Goal: Transaction & Acquisition: Purchase product/service

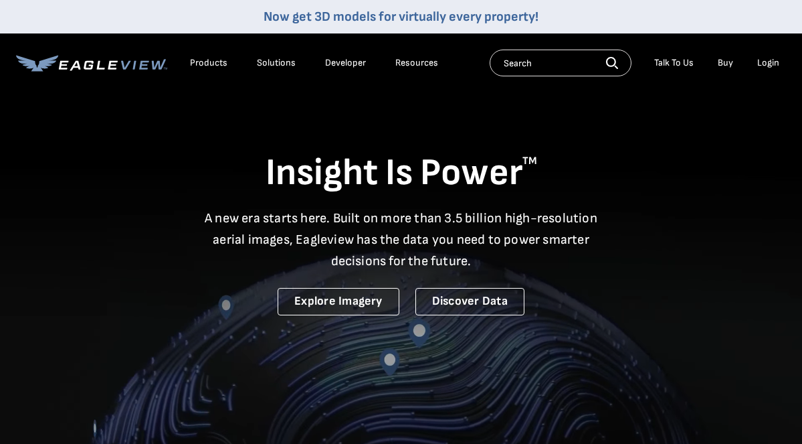
click at [764, 63] on div "Login" at bounding box center [768, 63] width 22 height 12
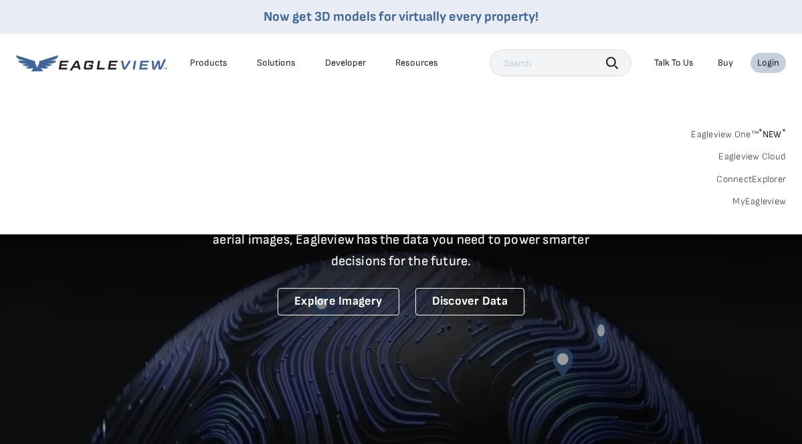
click at [752, 201] on link "MyEagleview" at bounding box center [759, 201] width 54 height 12
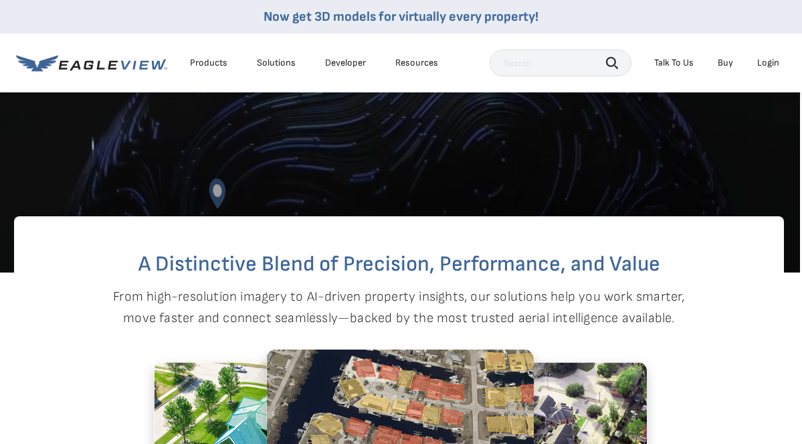
scroll to position [0, 2]
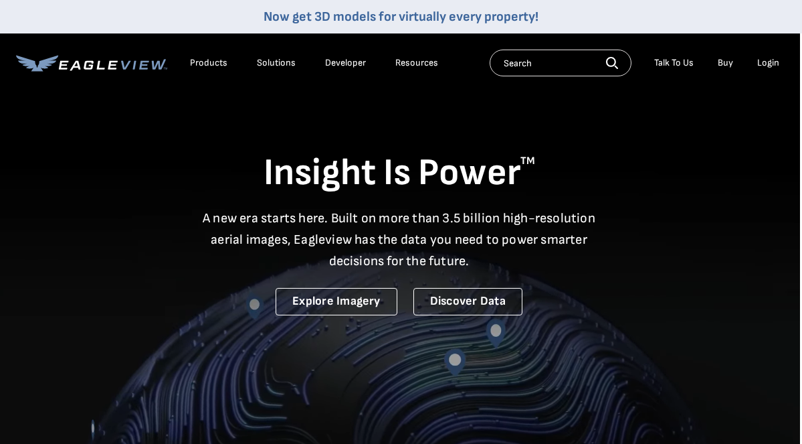
click at [765, 65] on div "Login" at bounding box center [768, 63] width 22 height 12
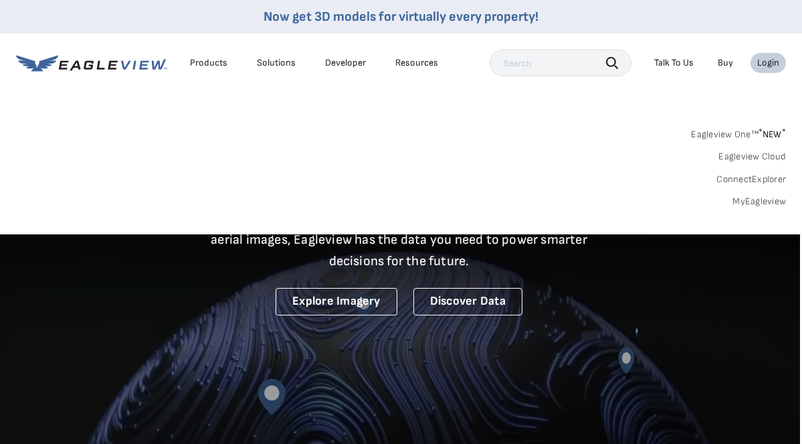
click at [755, 201] on link "MyEagleview" at bounding box center [759, 201] width 54 height 12
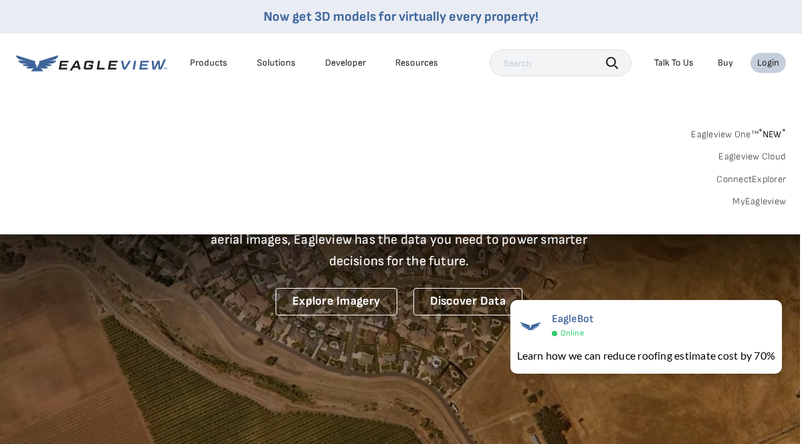
click at [709, 136] on link "Eagleview One™ * NEW *" at bounding box center [738, 131] width 95 height 15
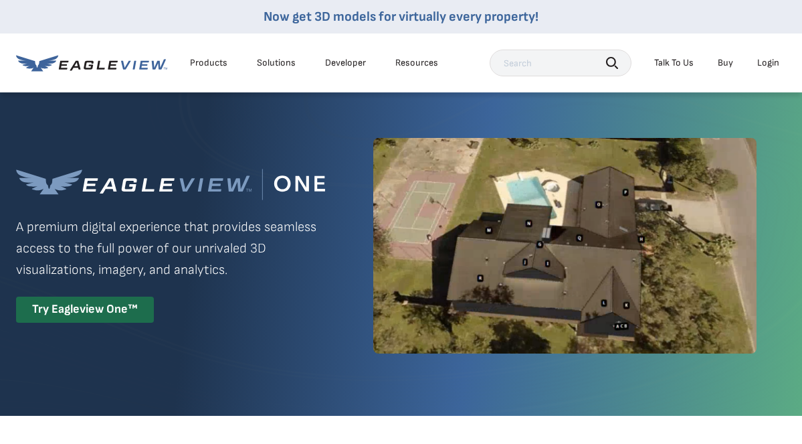
click at [772, 62] on div "Login" at bounding box center [768, 63] width 22 height 12
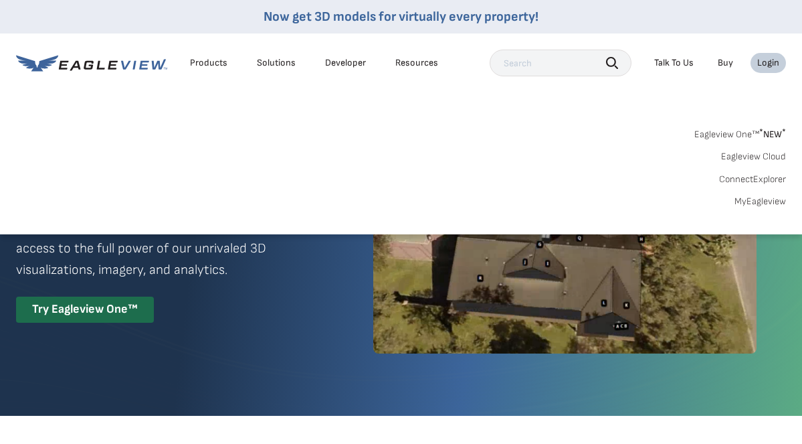
click at [741, 201] on link "MyEagleview" at bounding box center [760, 201] width 52 height 12
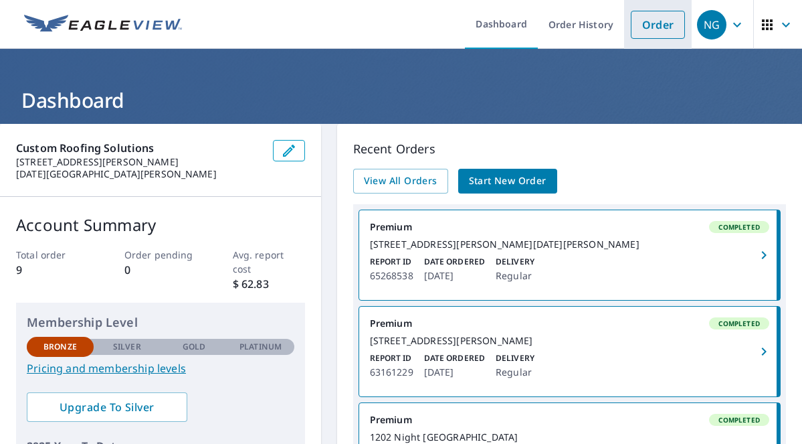
click at [662, 27] on link "Order" at bounding box center [658, 25] width 54 height 28
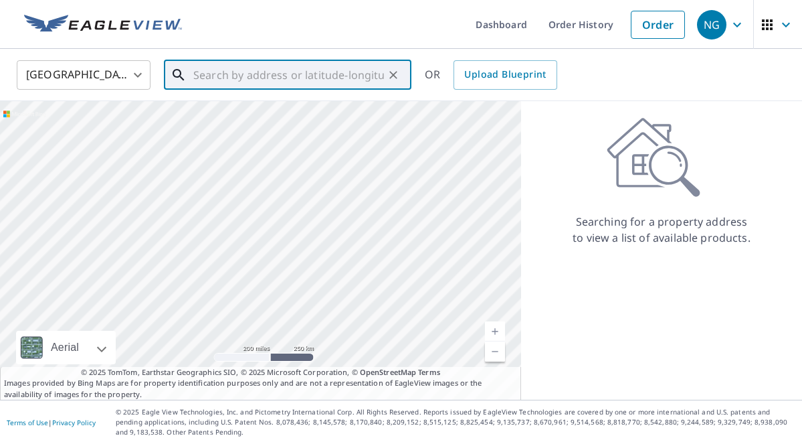
click at [234, 80] on input "text" at bounding box center [288, 74] width 191 height 37
paste input "[STREET_ADDRESS][PERSON_NAME]"
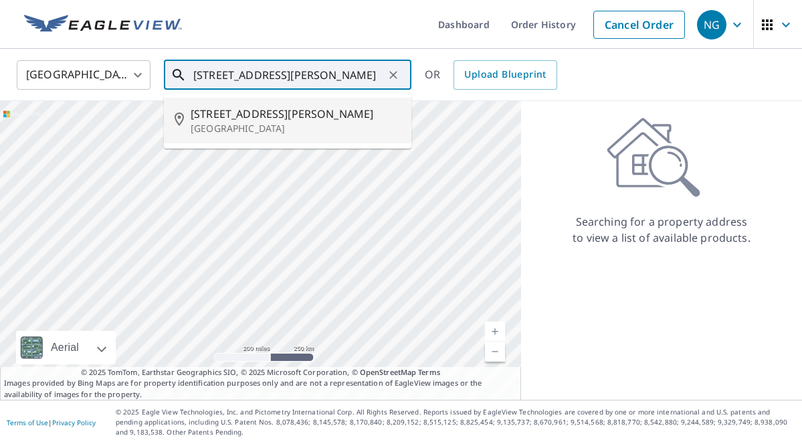
click at [232, 120] on span "[STREET_ADDRESS][PERSON_NAME]" at bounding box center [296, 114] width 210 height 16
type input "[STREET_ADDRESS]"
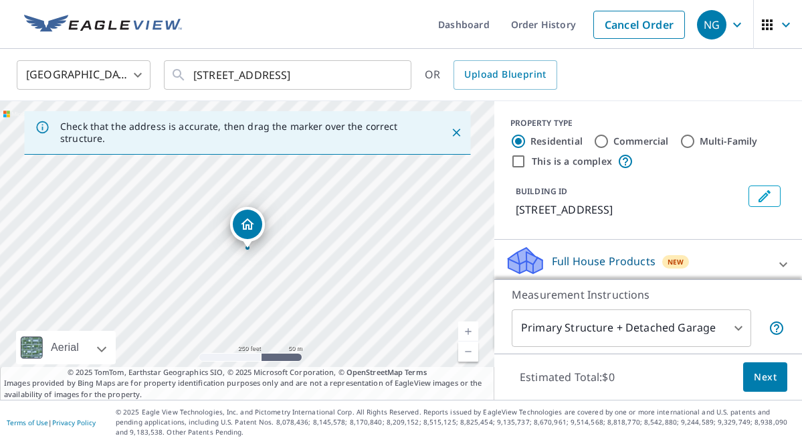
drag, startPoint x: 259, startPoint y: 227, endPoint x: 236, endPoint y: 223, distance: 23.2
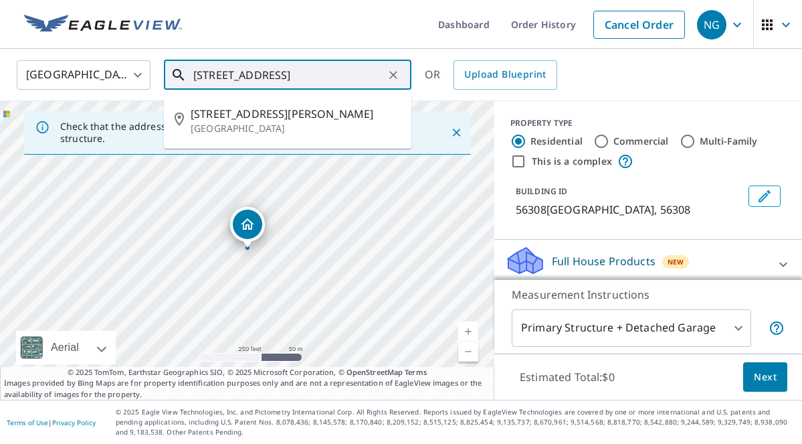
click at [346, 76] on input "[STREET_ADDRESS]" at bounding box center [288, 74] width 191 height 37
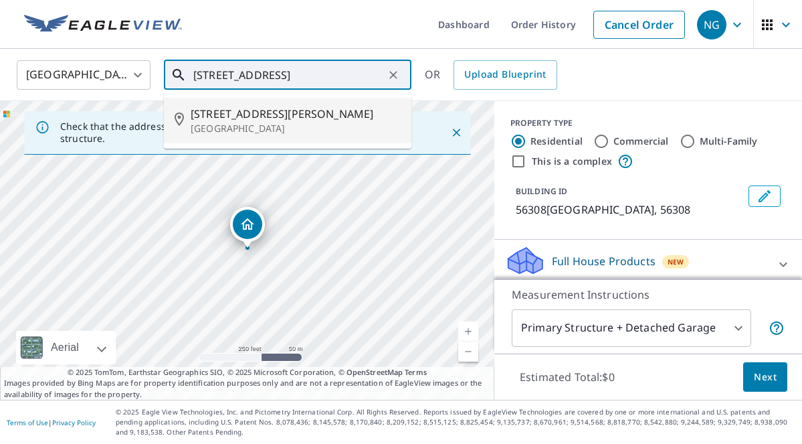
click at [257, 126] on p "[GEOGRAPHIC_DATA]" at bounding box center [296, 128] width 210 height 13
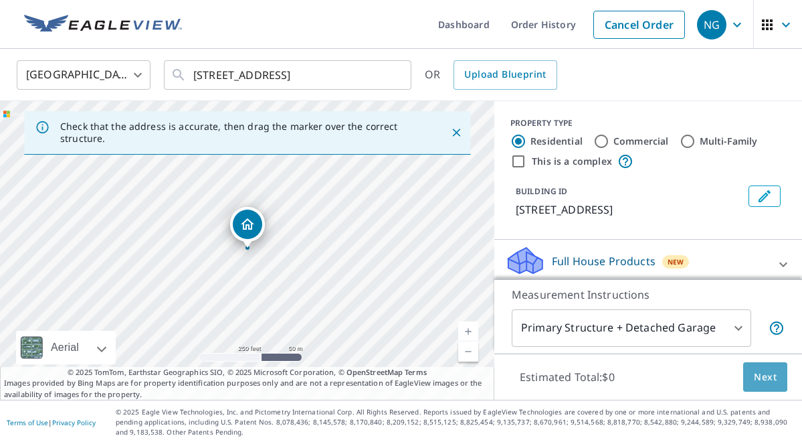
click at [764, 376] on span "Next" at bounding box center [765, 377] width 23 height 17
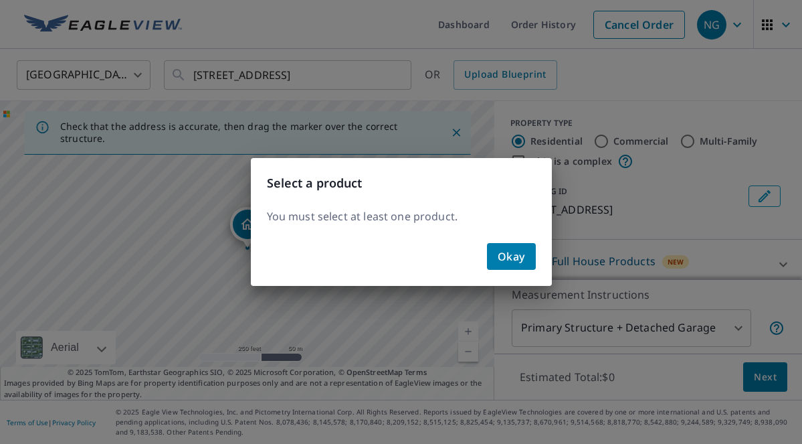
click at [506, 256] on span "Okay" at bounding box center [511, 256] width 27 height 19
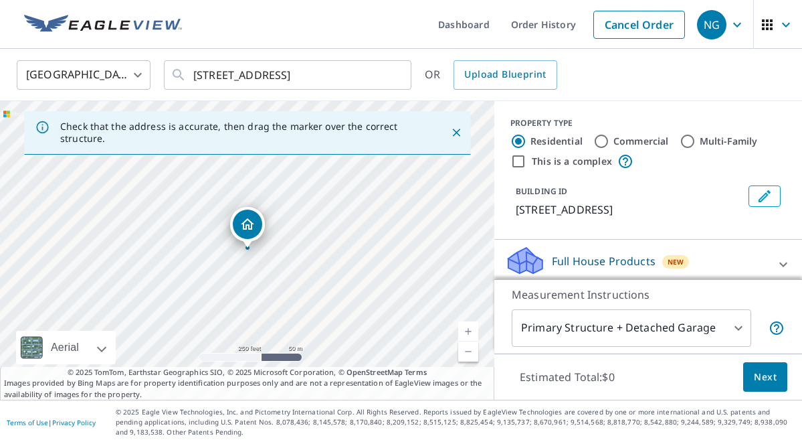
click at [731, 334] on body "NG NG Dashboard Order History Cancel Order NG [GEOGRAPHIC_DATA] [GEOGRAPHIC_DAT…" at bounding box center [401, 222] width 802 height 444
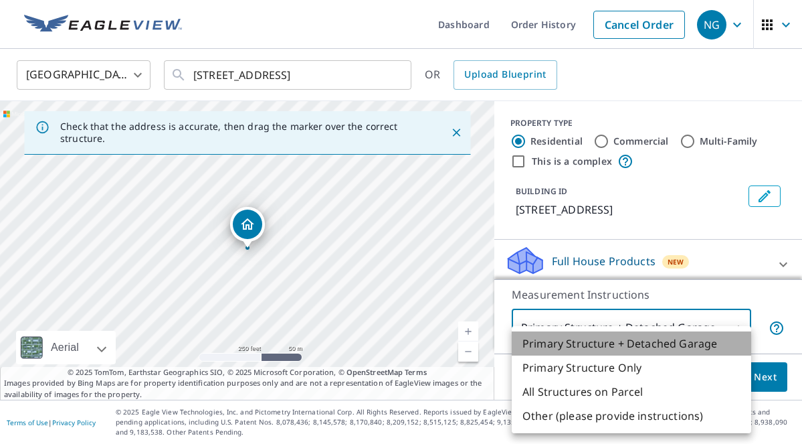
click at [570, 346] on li "Primary Structure + Detached Garage" at bounding box center [631, 343] width 239 height 24
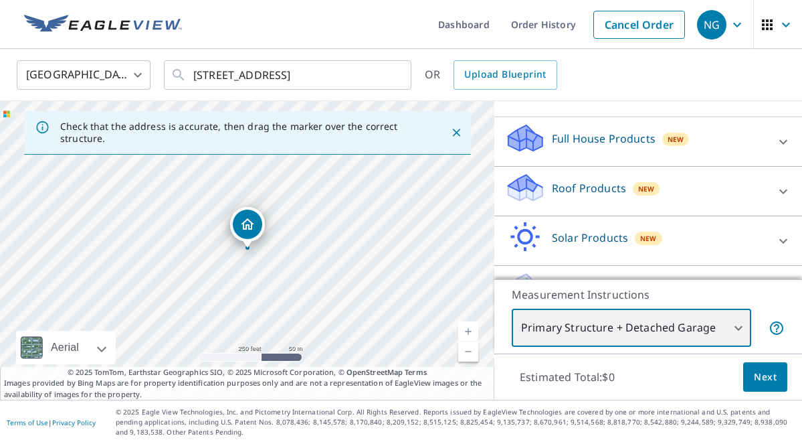
scroll to position [157, 0]
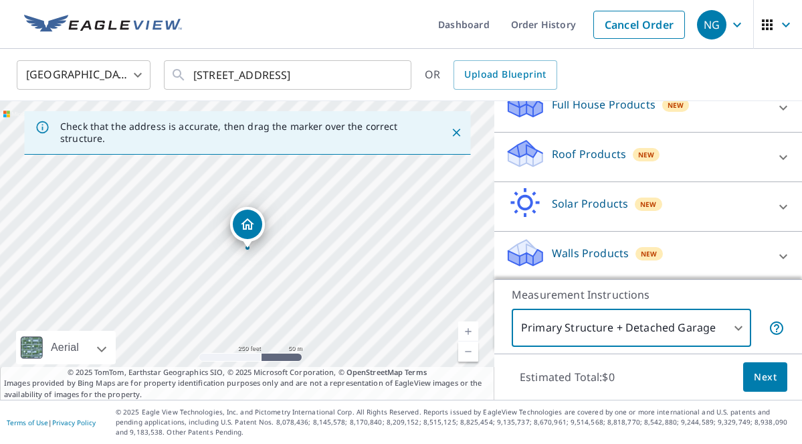
click at [768, 161] on div at bounding box center [783, 157] width 32 height 32
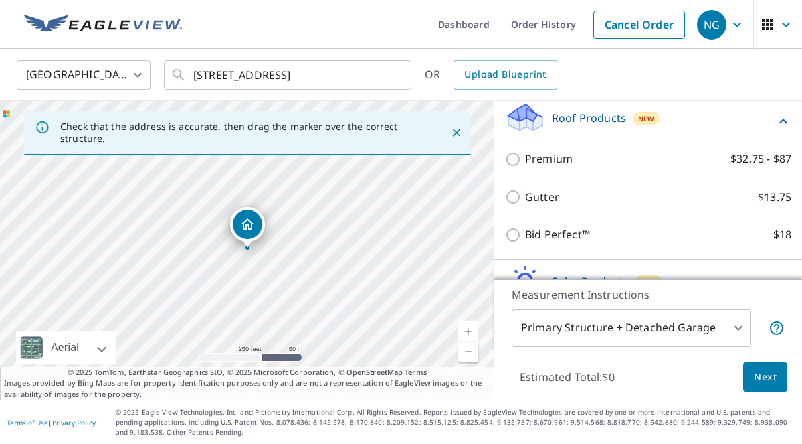
scroll to position [195, 0]
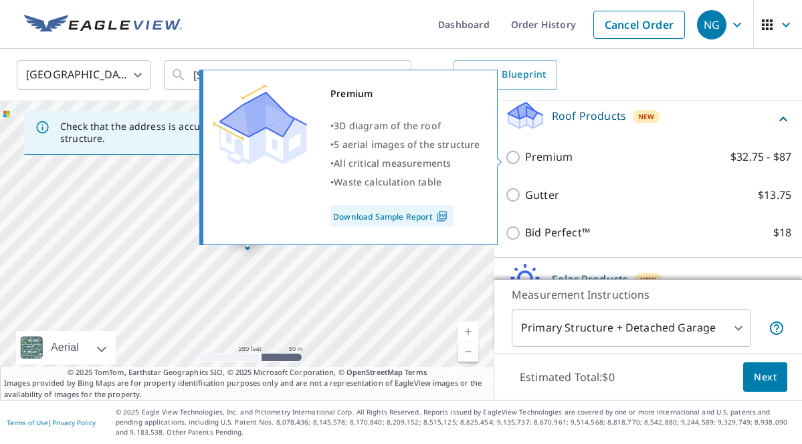
click at [512, 159] on input "Premium $32.75 - $87" at bounding box center [515, 157] width 20 height 16
checkbox input "true"
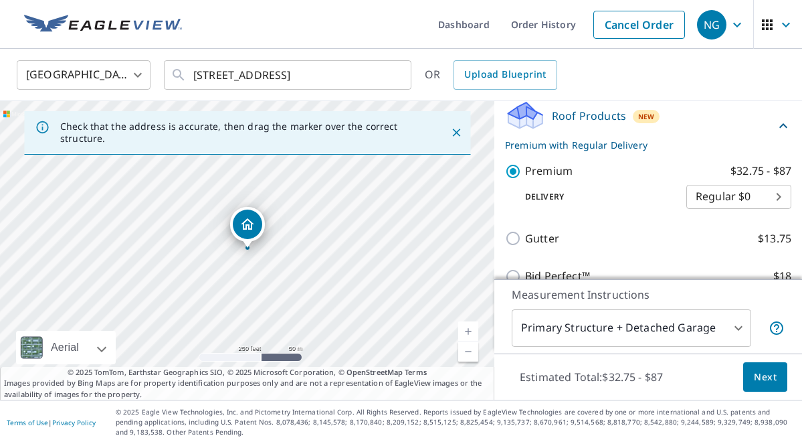
click at [768, 378] on span "Next" at bounding box center [765, 377] width 23 height 17
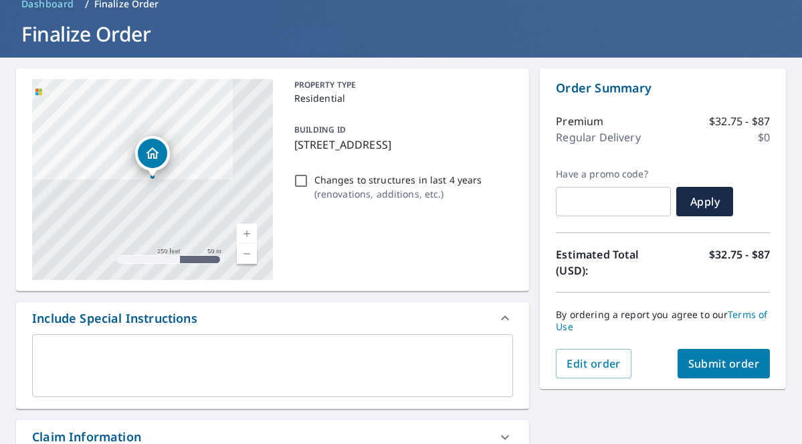
scroll to position [11, 0]
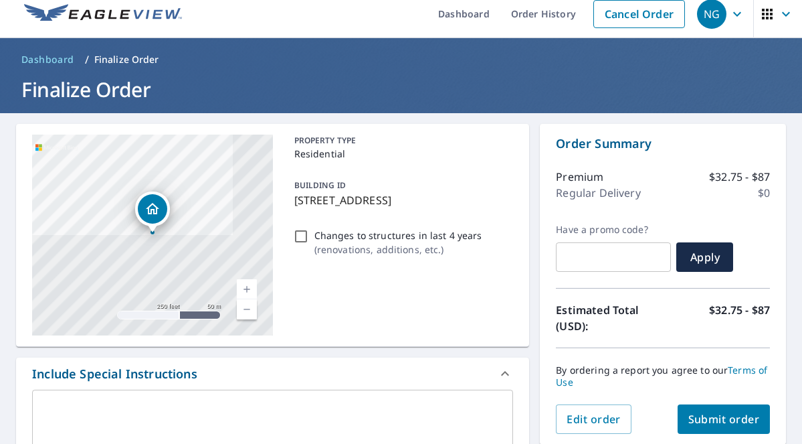
click at [722, 415] on span "Submit order" at bounding box center [724, 418] width 72 height 15
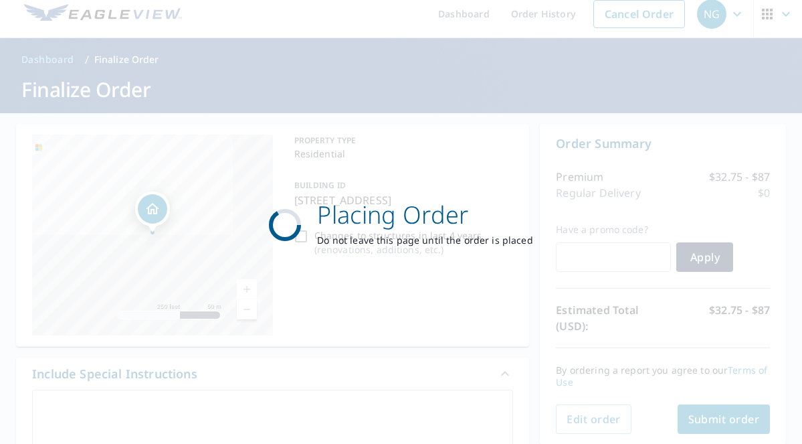
scroll to position [0, 0]
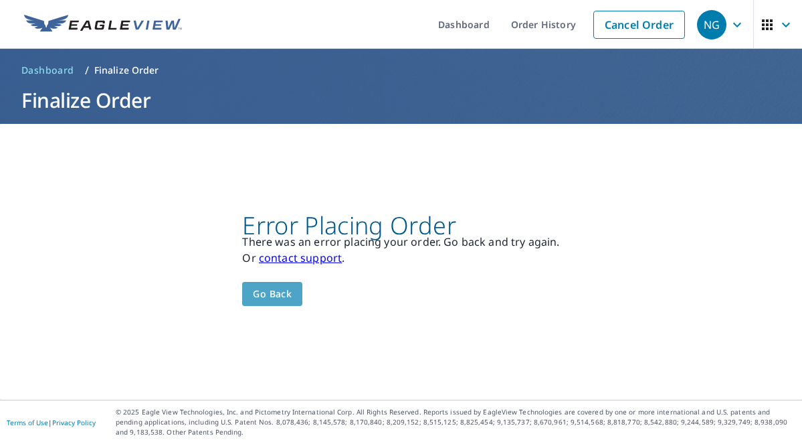
click at [262, 294] on span "Go back" at bounding box center [272, 294] width 39 height 17
